Goal: Task Accomplishment & Management: Manage account settings

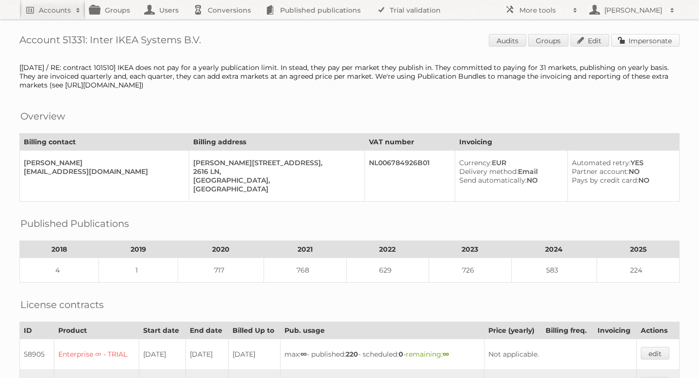
click at [668, 37] on link "Impersonate" at bounding box center [645, 40] width 68 height 13
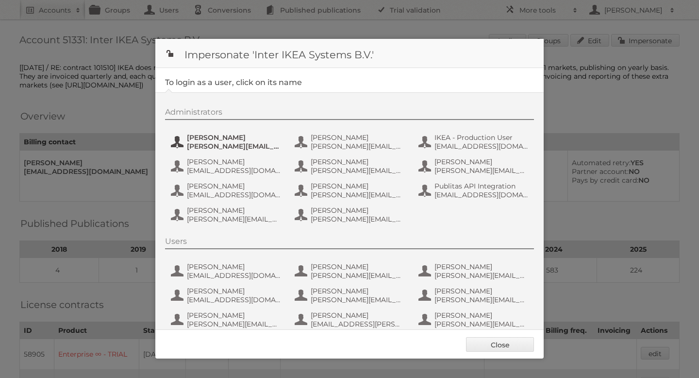
click at [233, 140] on span "[PERSON_NAME]" at bounding box center [234, 137] width 94 height 9
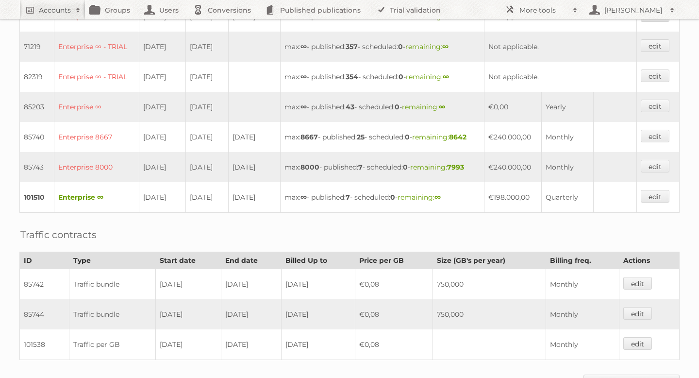
scroll to position [348, 0]
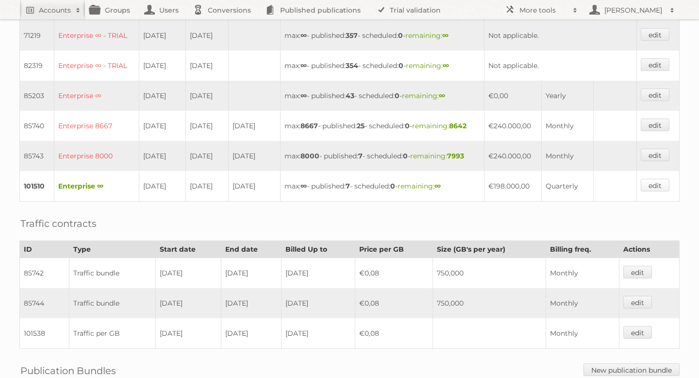
click at [650, 191] on link "edit" at bounding box center [655, 185] width 29 height 13
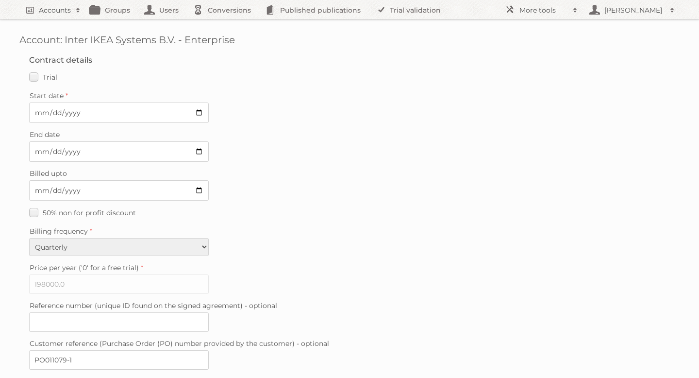
scroll to position [243, 0]
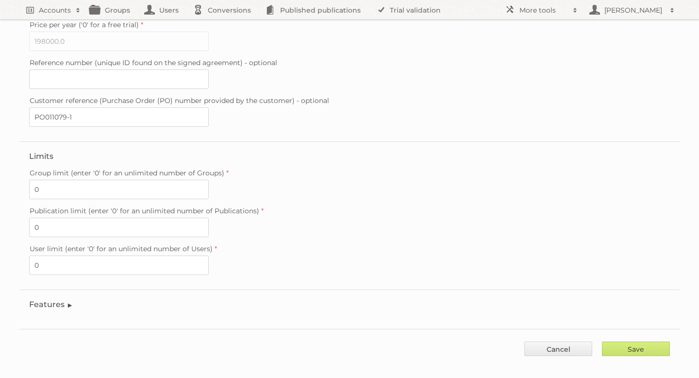
click at [56, 299] on legend "Features" at bounding box center [51, 303] width 44 height 9
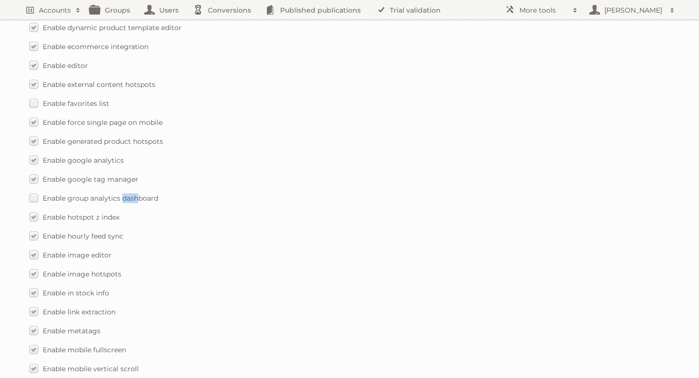
scroll to position [0, 0]
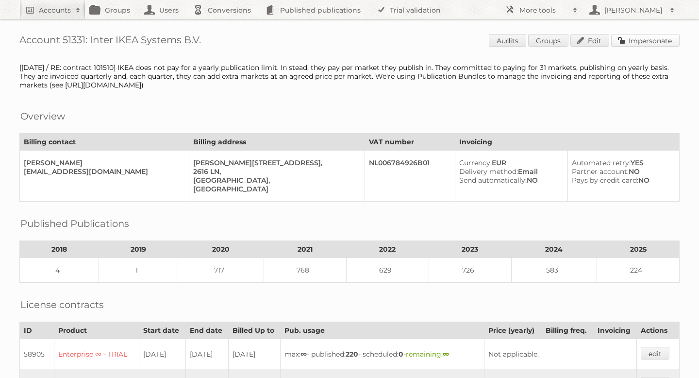
click at [658, 40] on link "Impersonate" at bounding box center [645, 40] width 68 height 13
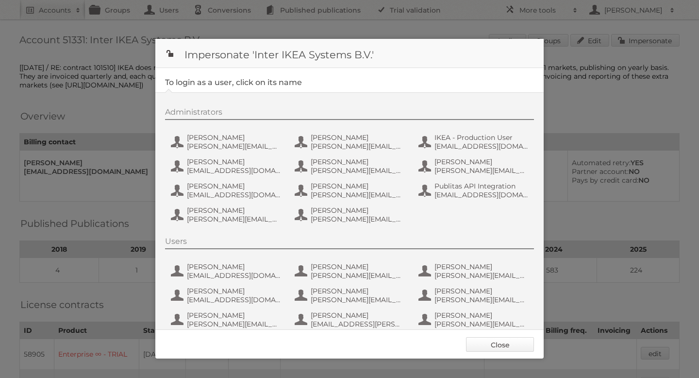
click at [494, 345] on link "Close" at bounding box center [500, 344] width 68 height 15
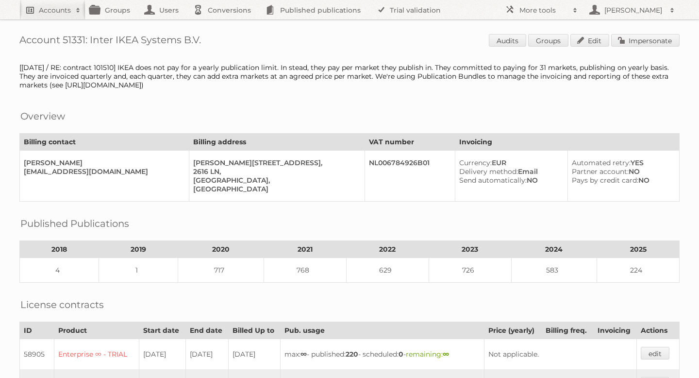
click at [65, 13] on h2 "Accounts" at bounding box center [55, 10] width 32 height 10
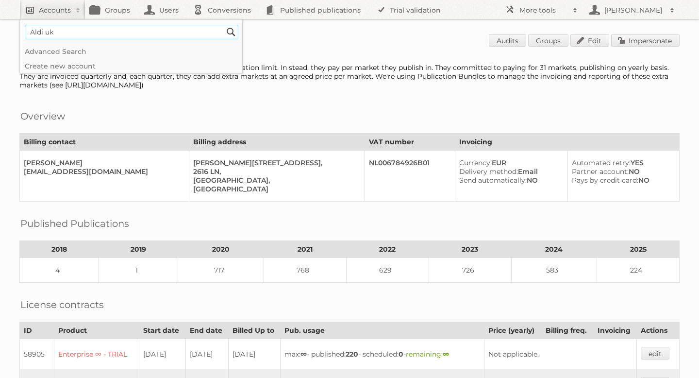
type input"] "Aldi uk"
click at [224, 25] on input "Search" at bounding box center [231, 32] width 15 height 15
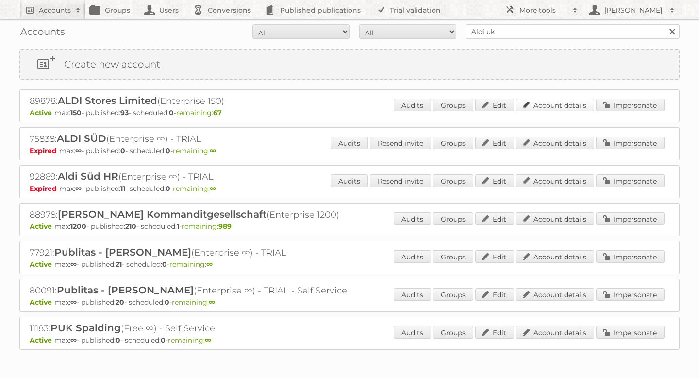
click at [566, 103] on link "Account details" at bounding box center [555, 105] width 78 height 13
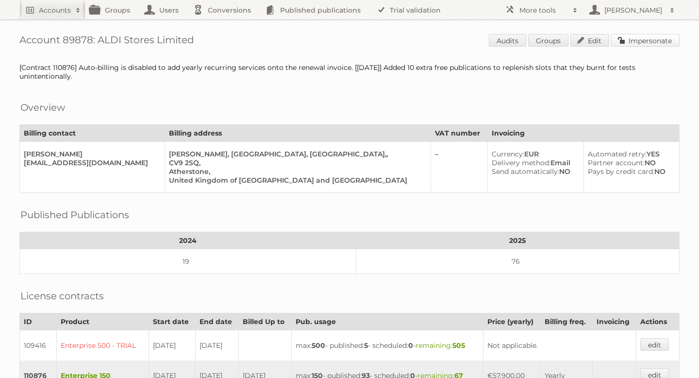
click at [644, 35] on link "Impersonate" at bounding box center [645, 40] width 68 height 13
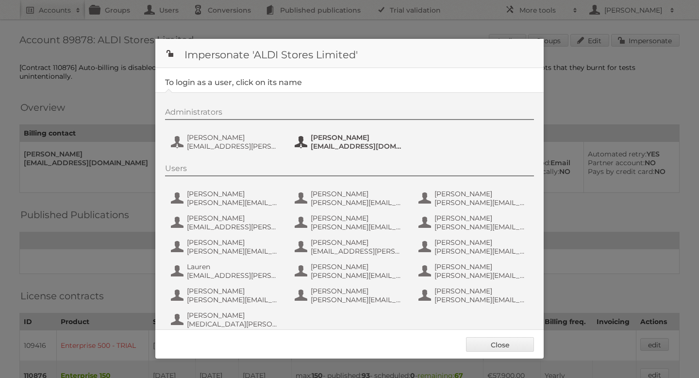
click at [324, 138] on span "Ritu Singh" at bounding box center [358, 137] width 94 height 9
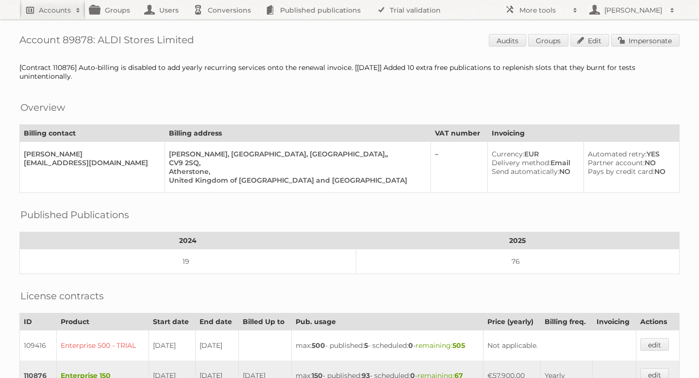
click at [57, 14] on h2 "Accounts" at bounding box center [55, 10] width 32 height 10
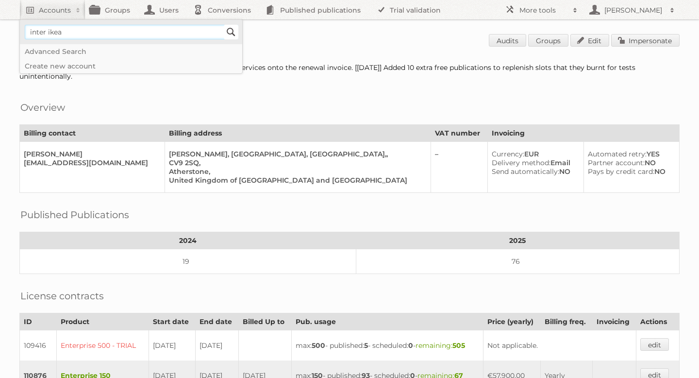
type input"] "inter ikea"
click at [230, 33] on input "Search" at bounding box center [231, 32] width 15 height 15
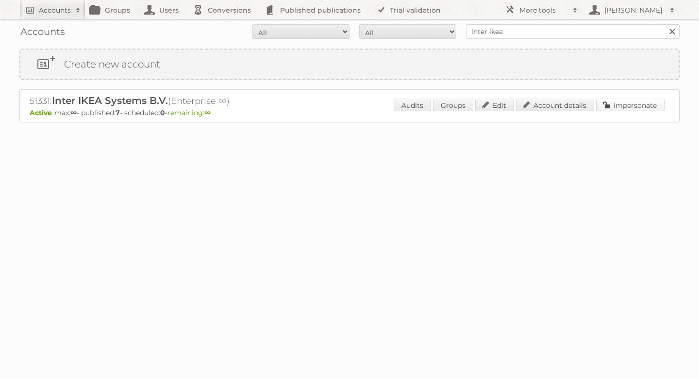
click at [634, 104] on link "Impersonate" at bounding box center [630, 105] width 68 height 13
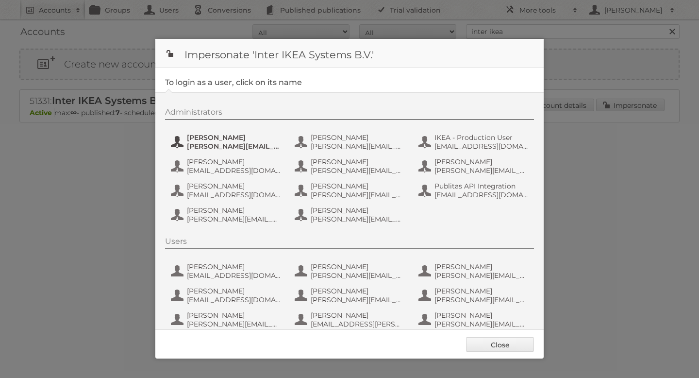
click at [220, 145] on span "[PERSON_NAME][EMAIL_ADDRESS][DOMAIN_NAME]" at bounding box center [234, 146] width 94 height 9
